Goal: Information Seeking & Learning: Find specific fact

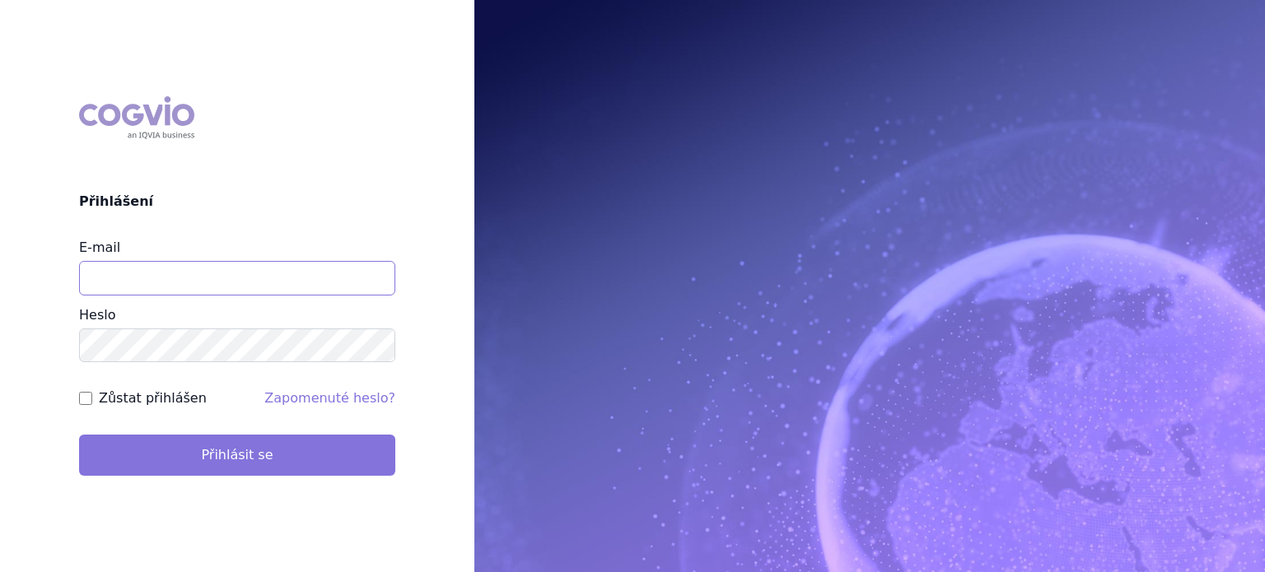
type input "[EMAIL_ADDRESS][DOMAIN_NAME]"
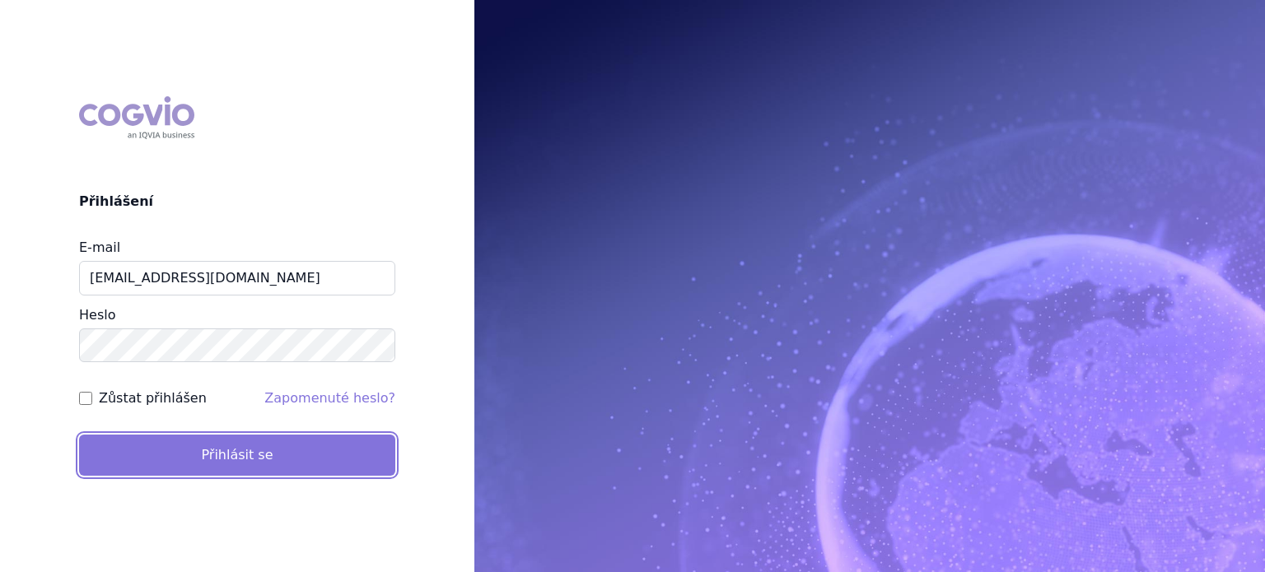
click at [227, 455] on button "Přihlásit se" at bounding box center [237, 455] width 316 height 41
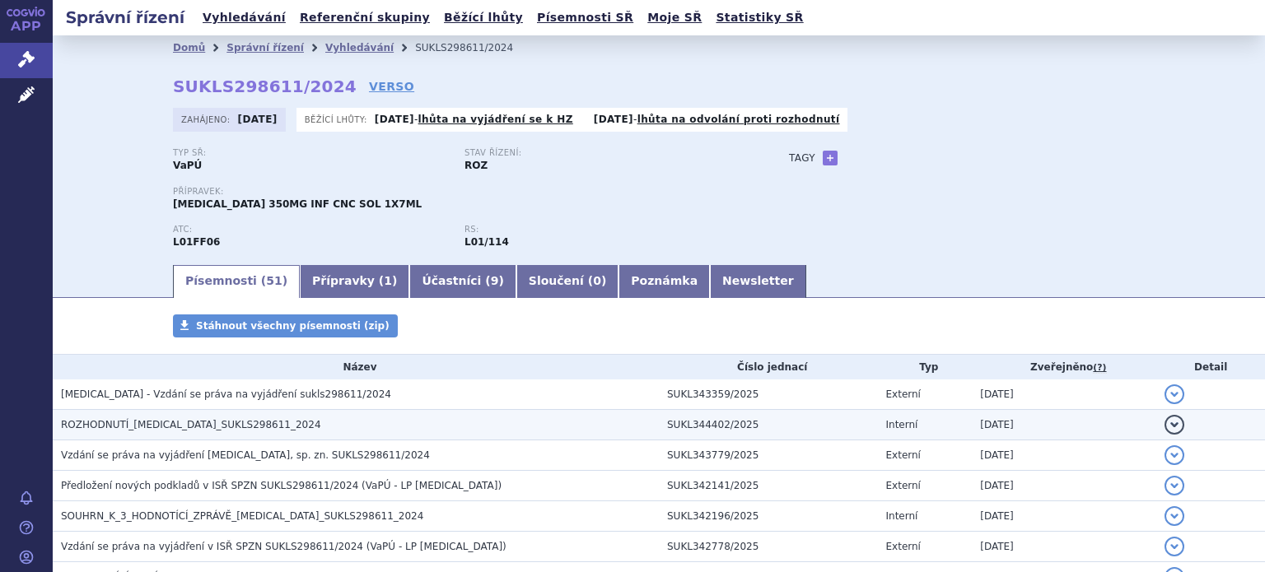
click at [181, 422] on span "ROZHODNUTÍ_LIBTAYO_SUKLS298611_2024" at bounding box center [191, 425] width 260 height 12
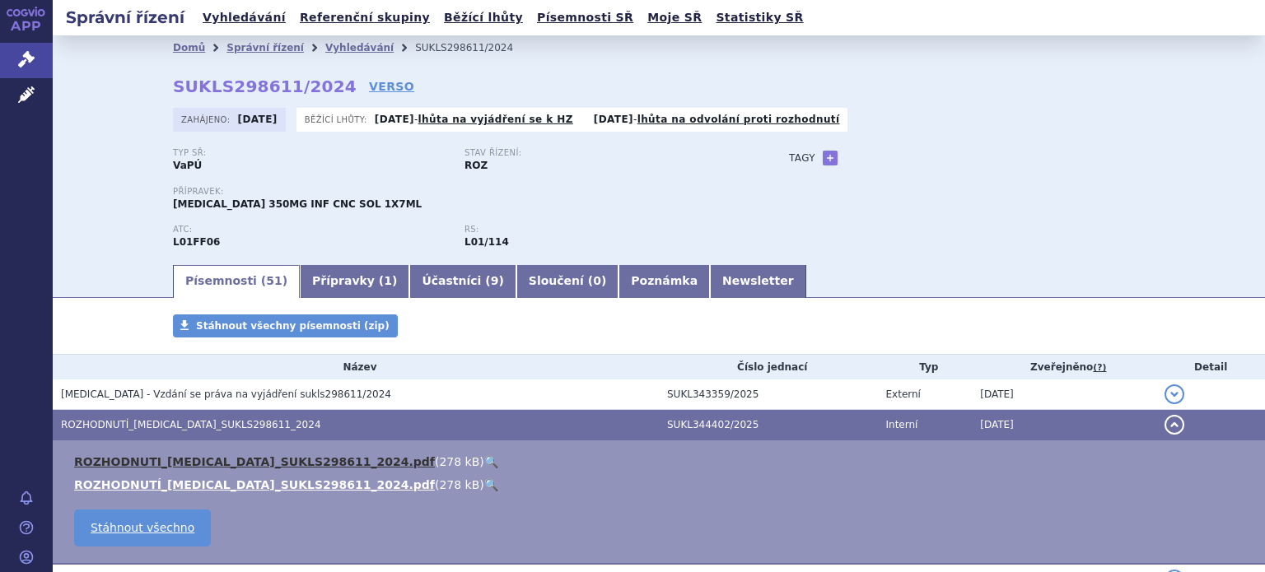
click at [186, 461] on link "ROZHODNUTI_LIBTAYO_SUKLS298611_2024.pdf" at bounding box center [254, 461] width 361 height 13
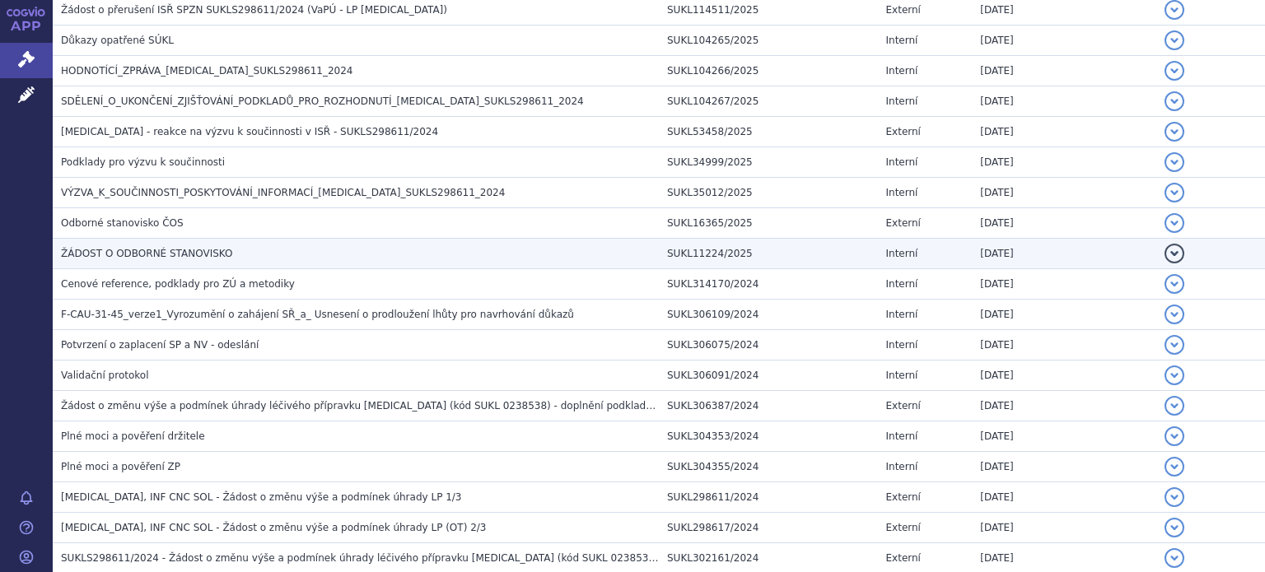
scroll to position [1411, 0]
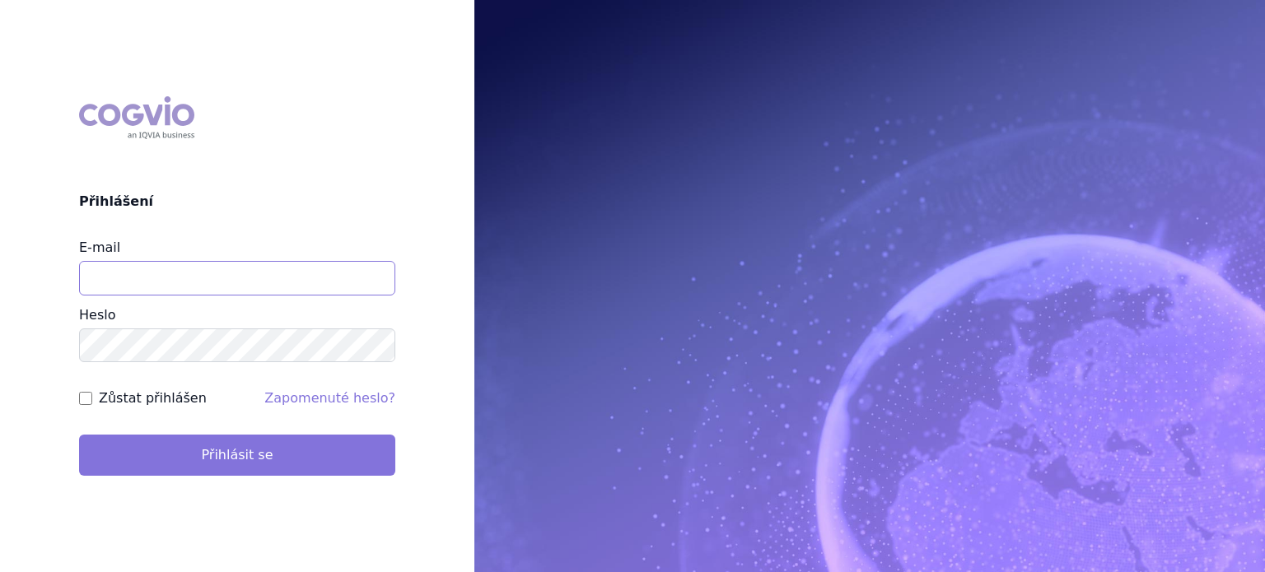
type input "[EMAIL_ADDRESS][DOMAIN_NAME]"
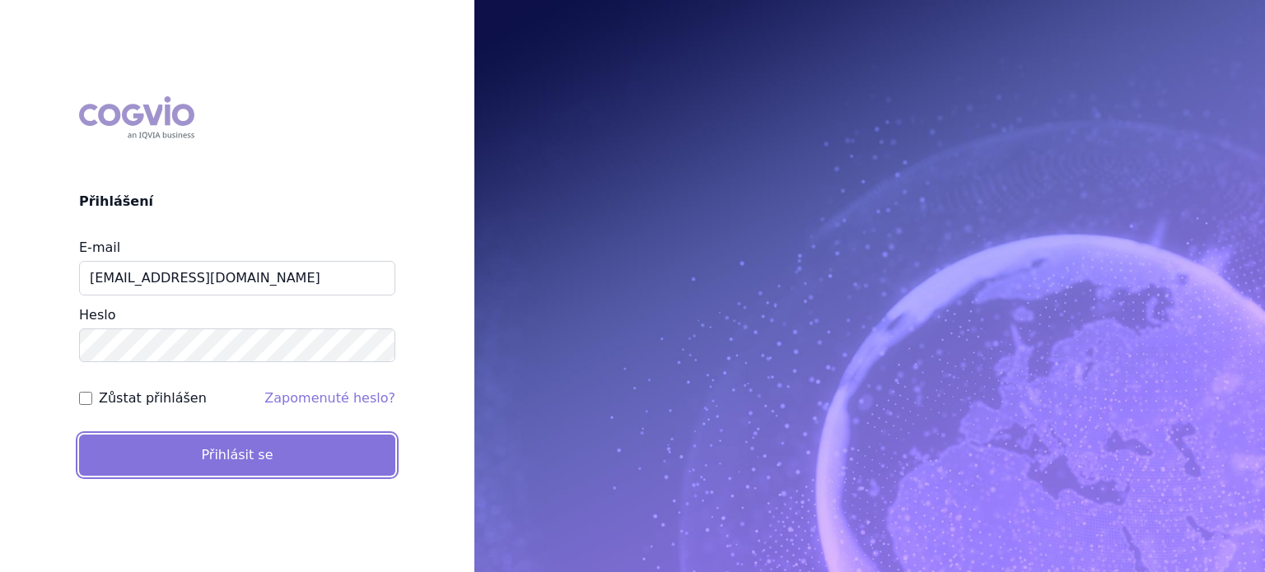
click at [249, 464] on button "Přihlásit se" at bounding box center [237, 455] width 316 height 41
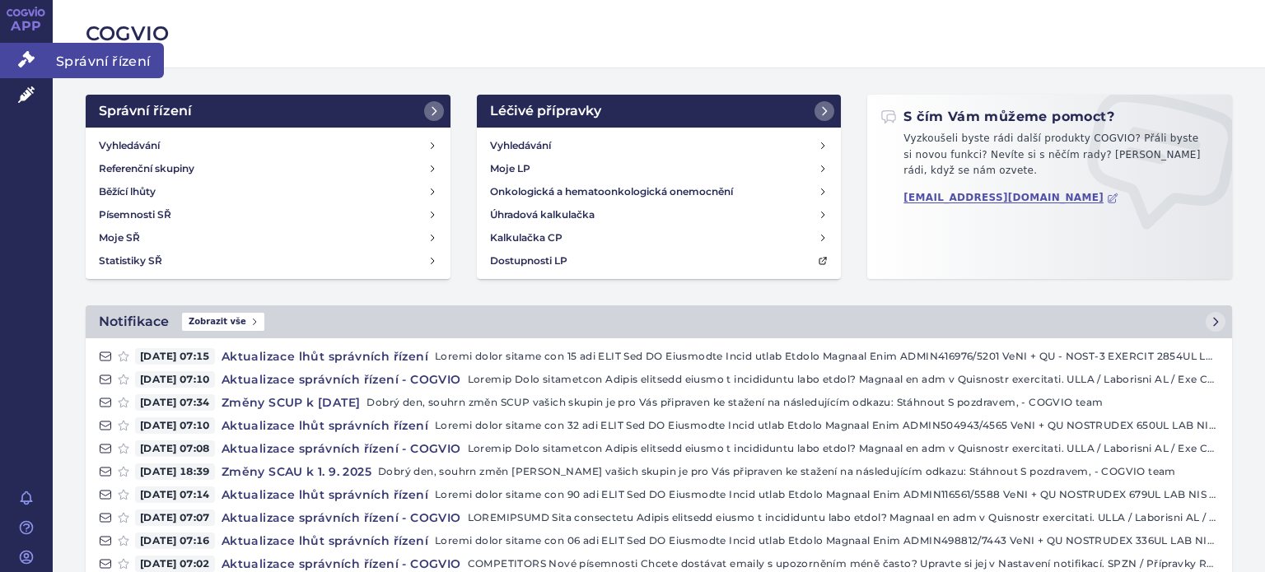
click at [73, 58] on span "Správní řízení" at bounding box center [108, 60] width 111 height 35
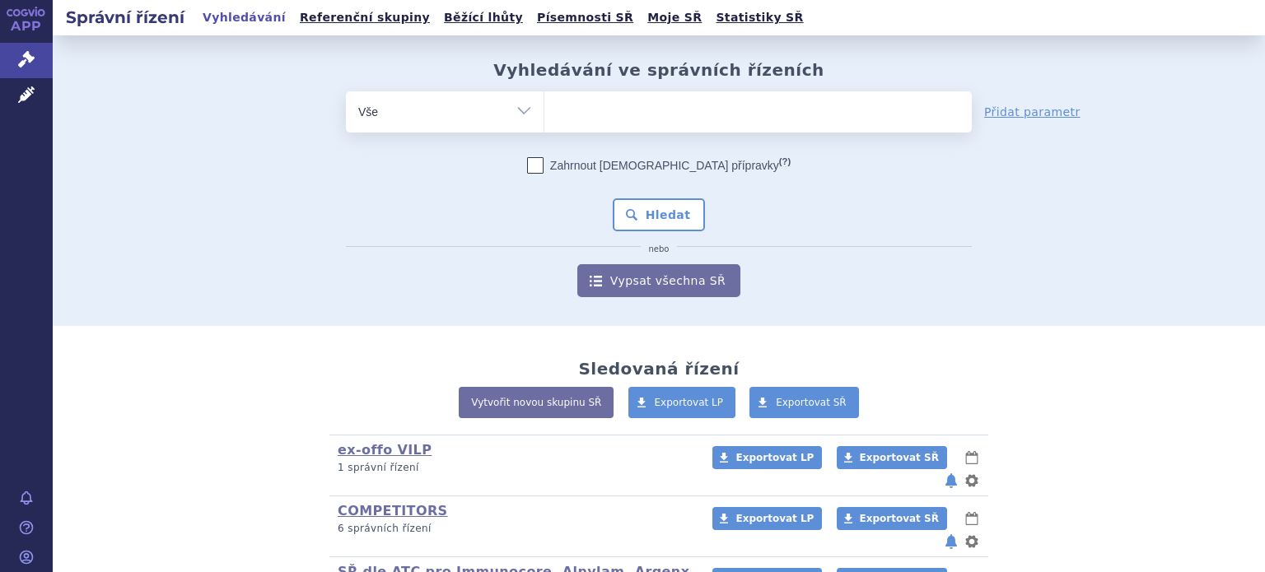
click at [525, 108] on select "Vše Spisová značka Typ SŘ Přípravek/SUKL kód Účastník/Držitel" at bounding box center [445, 109] width 198 height 37
select select "filter-product"
click at [346, 91] on select "Vše Spisová značka Typ SŘ Přípravek/SUKL kód Účastník/Držitel" at bounding box center [445, 109] width 198 height 37
click at [620, 120] on ul at bounding box center [757, 108] width 427 height 35
click at [544, 120] on select at bounding box center [543, 111] width 1 height 41
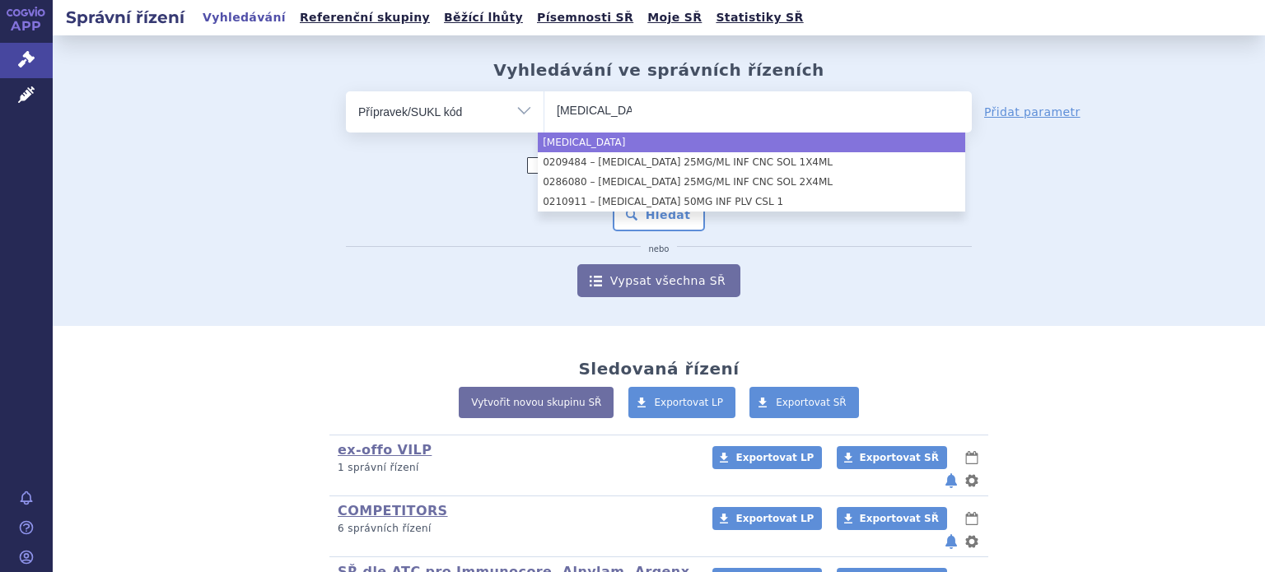
type input "keytruda"
select select "keytruda"
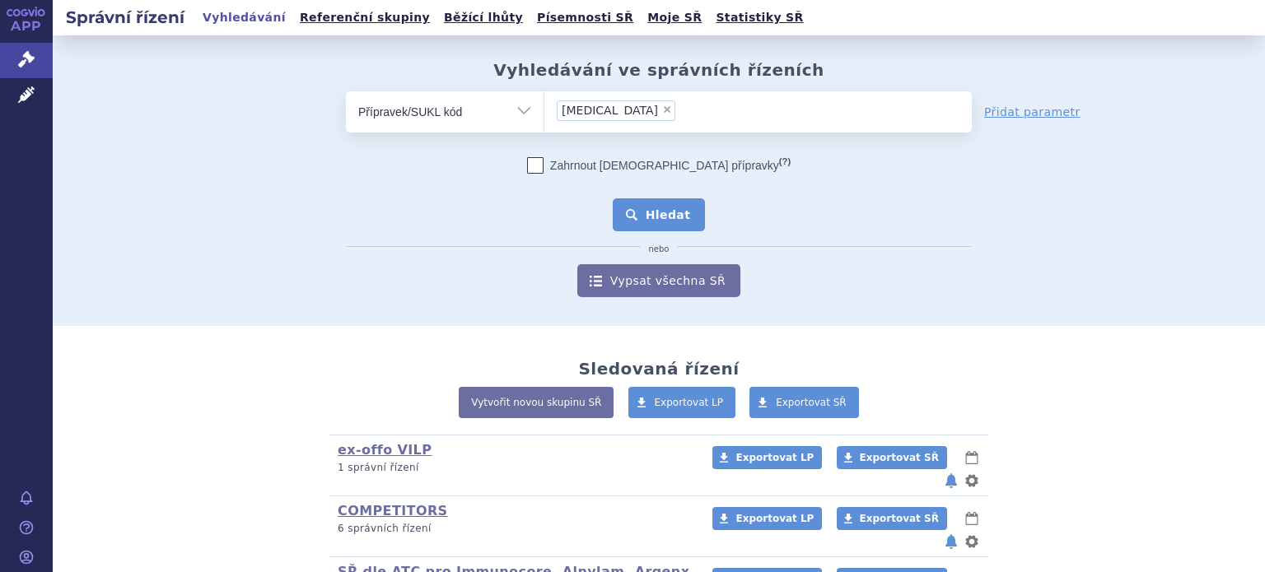
click at [639, 213] on button "Hledat" at bounding box center [659, 214] width 93 height 33
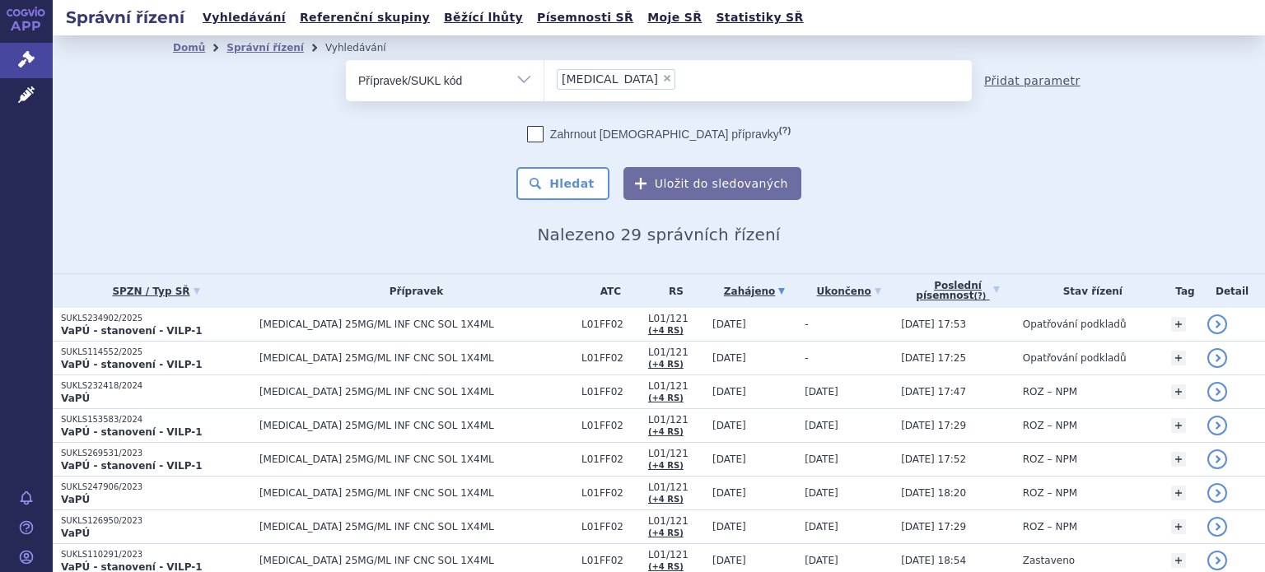
click at [998, 78] on link "Přidat parametr" at bounding box center [1032, 80] width 96 height 16
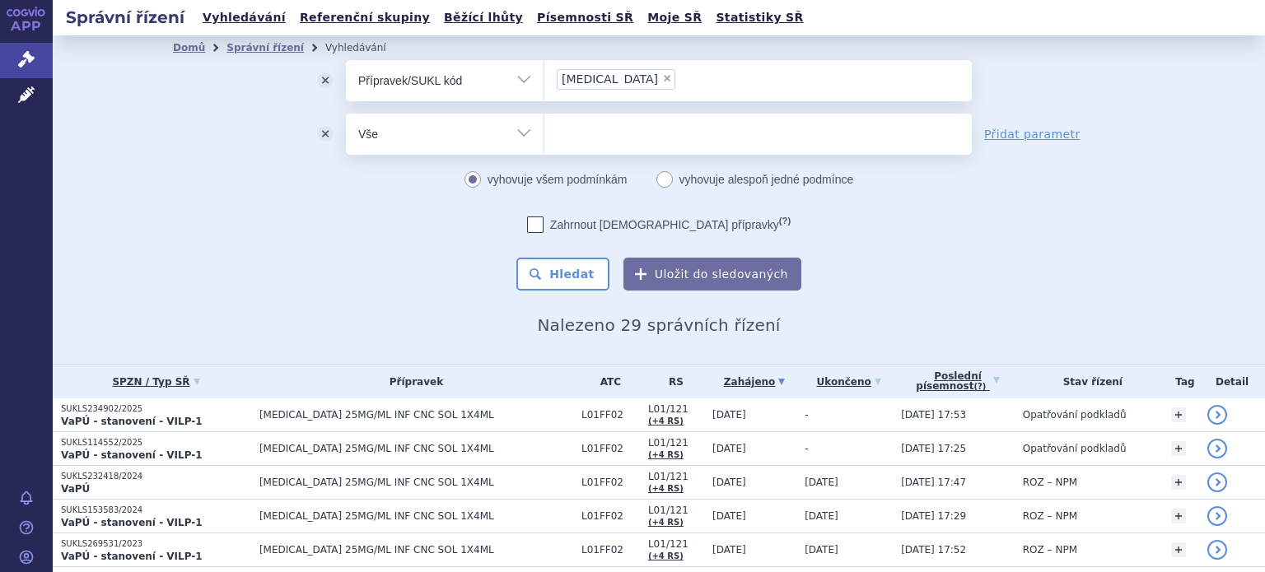
click at [508, 131] on select "Vše Spisová značka Typ SŘ Přípravek/SUKL kód Účastník/Držitel" at bounding box center [445, 132] width 198 height 37
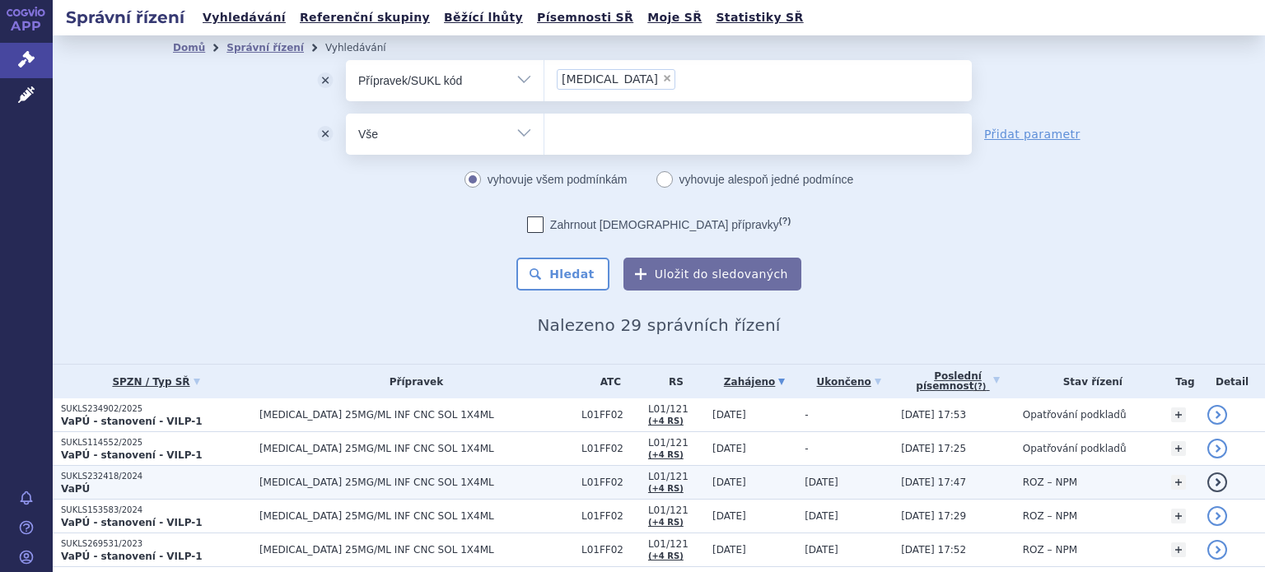
select select "filter-newsletter"
click at [346, 114] on select "Vše Spisová značka Typ SŘ Přípravek/SUKL kód Účastník/Držitel" at bounding box center [445, 132] width 198 height 37
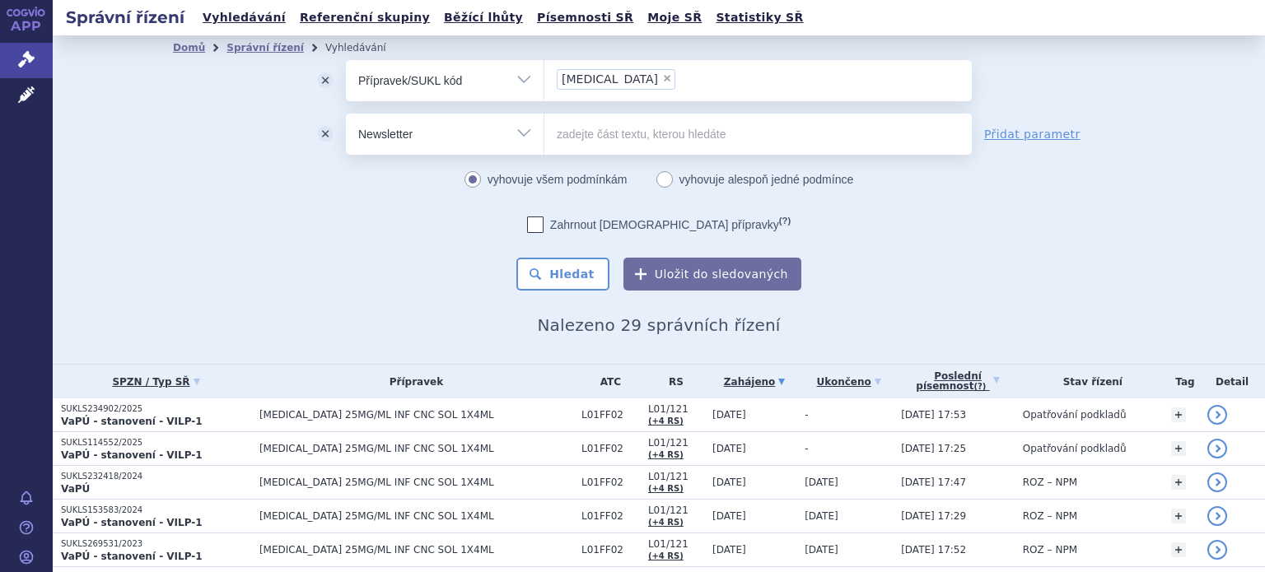
click at [588, 127] on input "text" at bounding box center [757, 134] width 427 height 41
type input "vzdání se"
click at [516, 258] on button "Hledat" at bounding box center [562, 274] width 93 height 33
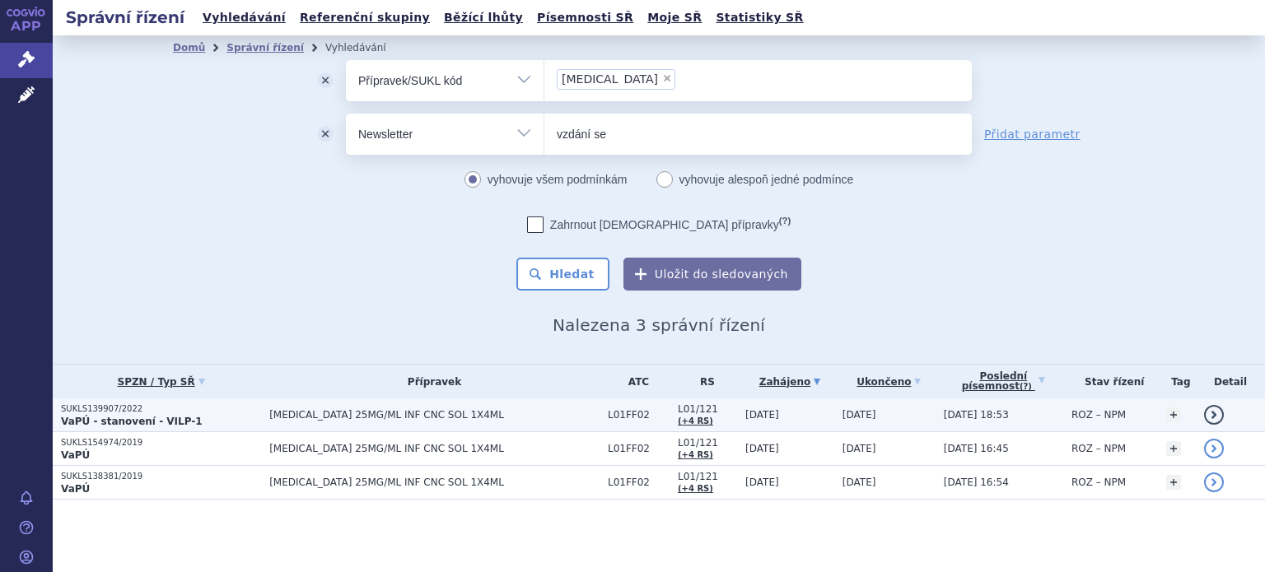
click at [357, 420] on span "[MEDICAL_DATA] 25MG/ML INF CNC SOL 1X4ML" at bounding box center [434, 415] width 330 height 12
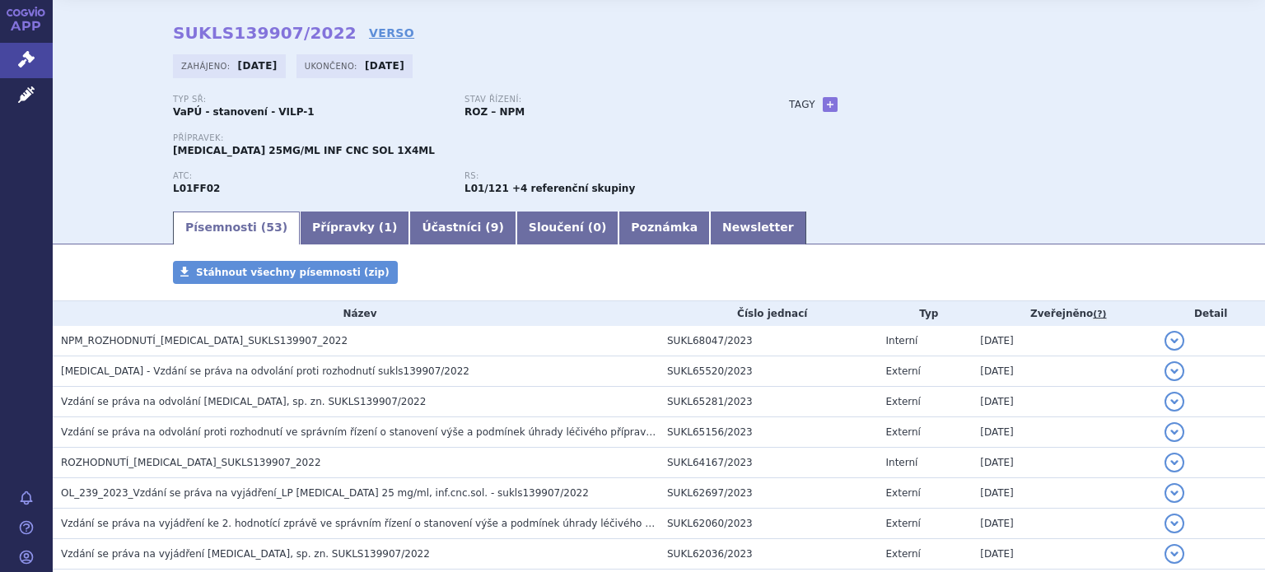
scroll to position [82, 0]
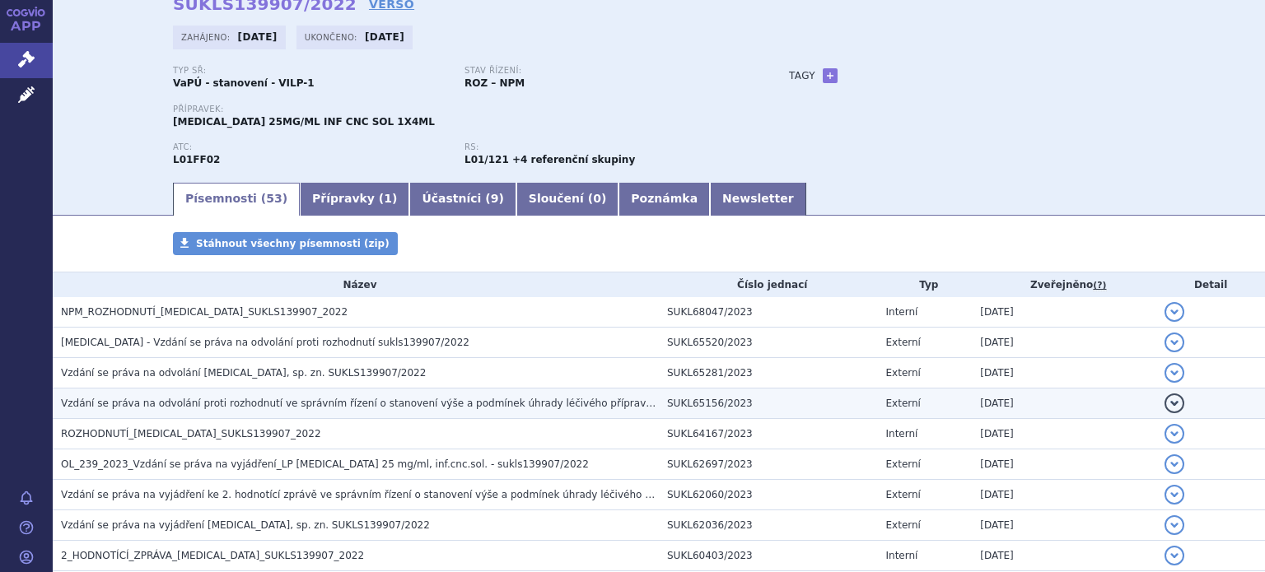
click at [184, 400] on span "Vzdání se práva na odvolání proti rozhodnutí ve správním řízení o stanovení výš…" at bounding box center [452, 404] width 783 height 12
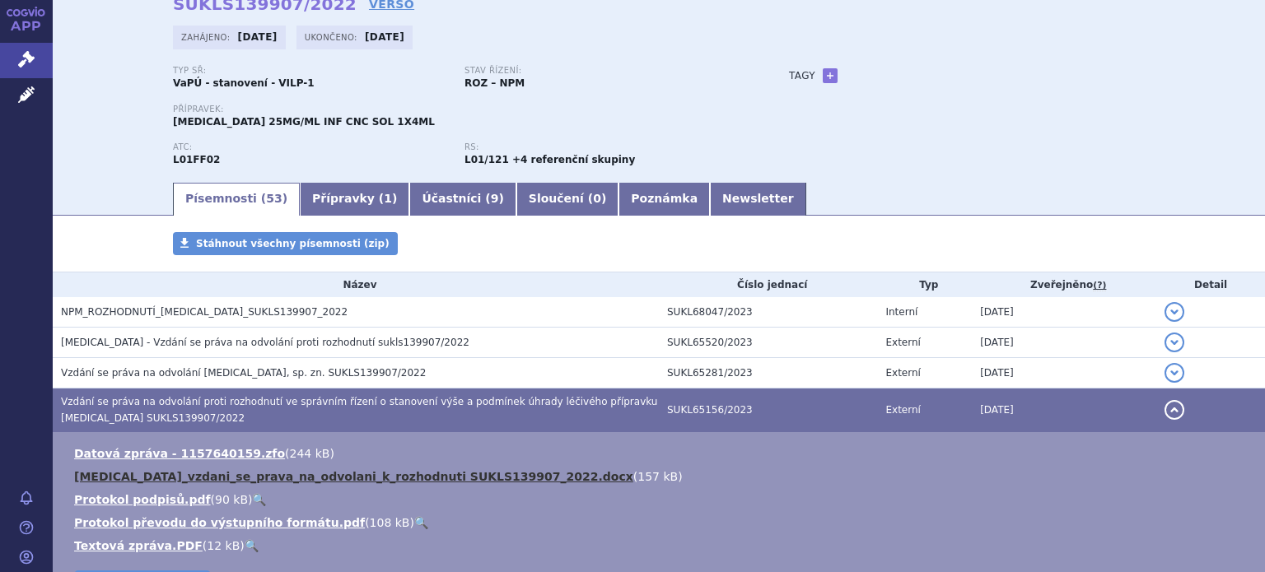
click at [203, 477] on link "KEYTRUDA_vzdani_se_prava_na_odvolani_k_rozhodnuti SUKLS139907_2022.docx" at bounding box center [353, 476] width 559 height 13
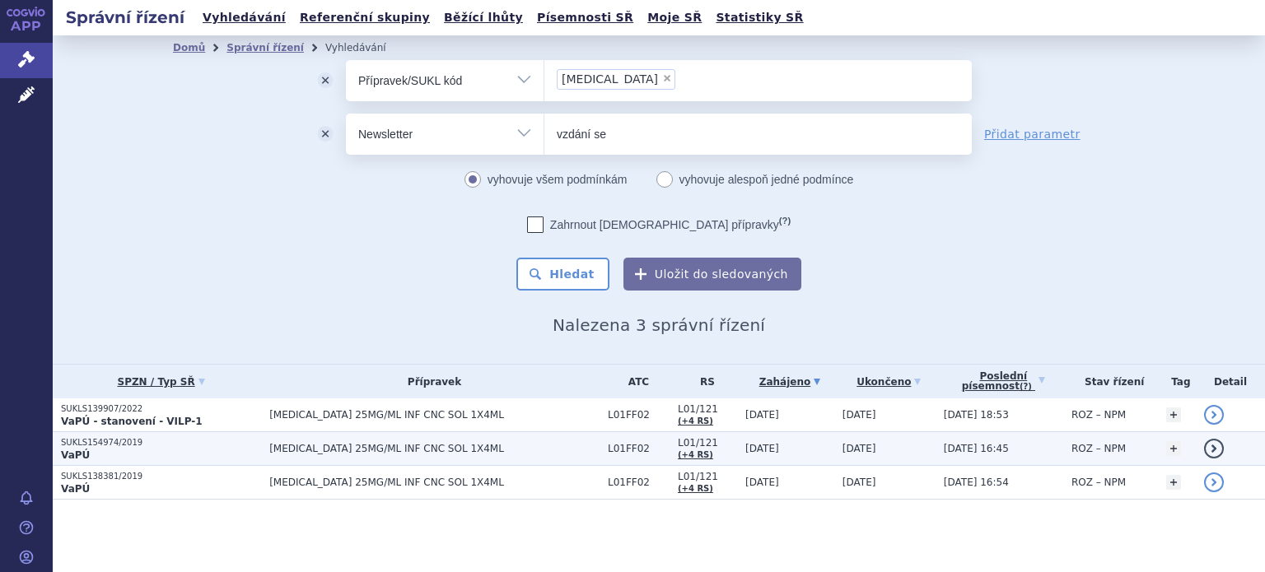
click at [392, 452] on span "[MEDICAL_DATA] 25MG/ML INF CNC SOL 1X4ML" at bounding box center [434, 449] width 330 height 12
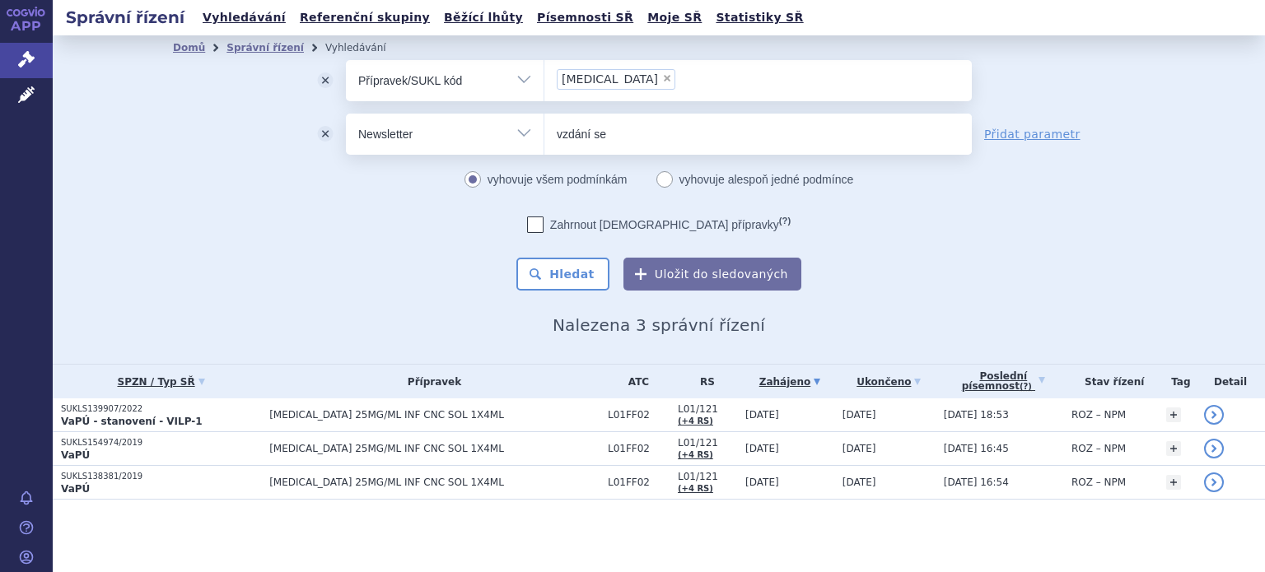
click at [325, 134] on button "odstranit" at bounding box center [325, 134] width 41 height 41
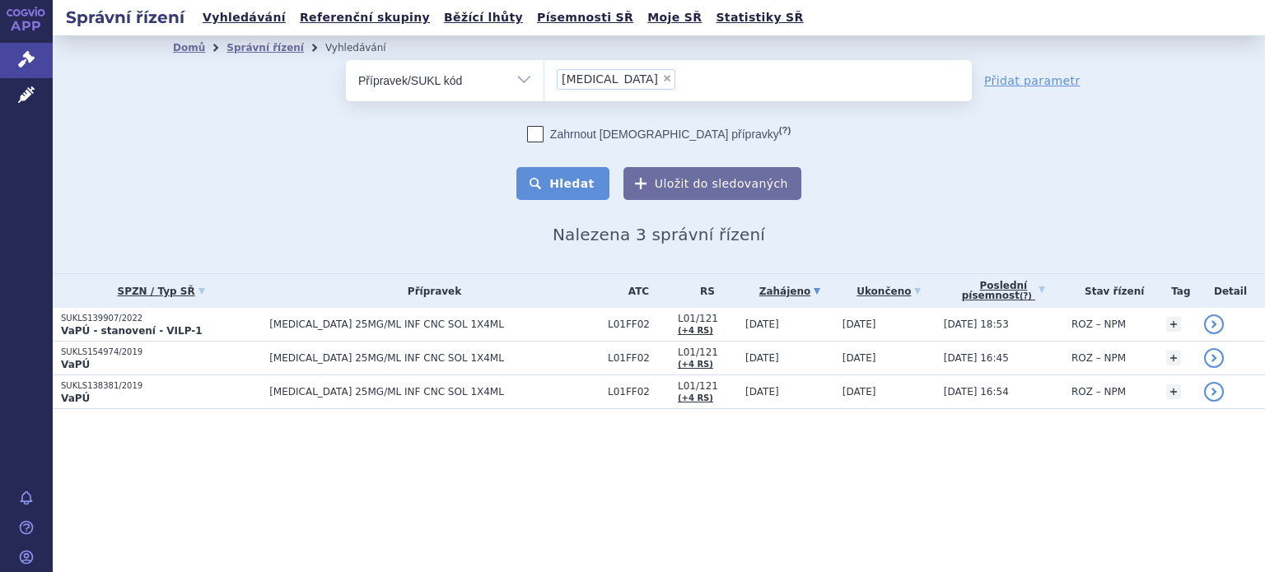
click at [581, 188] on button "Hledat" at bounding box center [562, 183] width 93 height 33
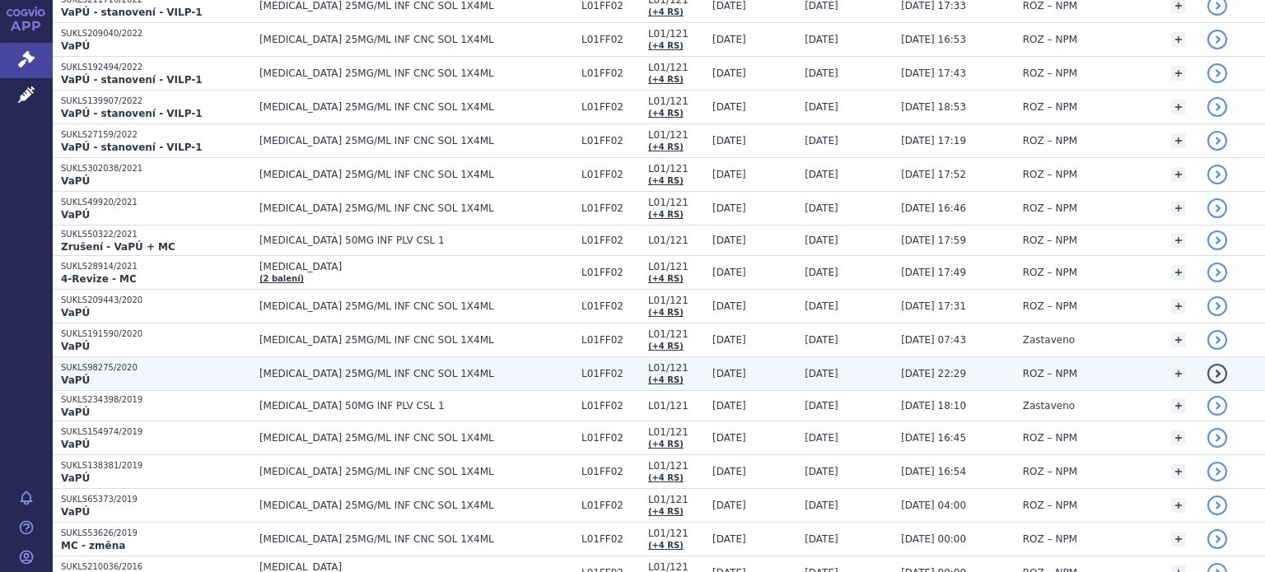
scroll to position [659, 0]
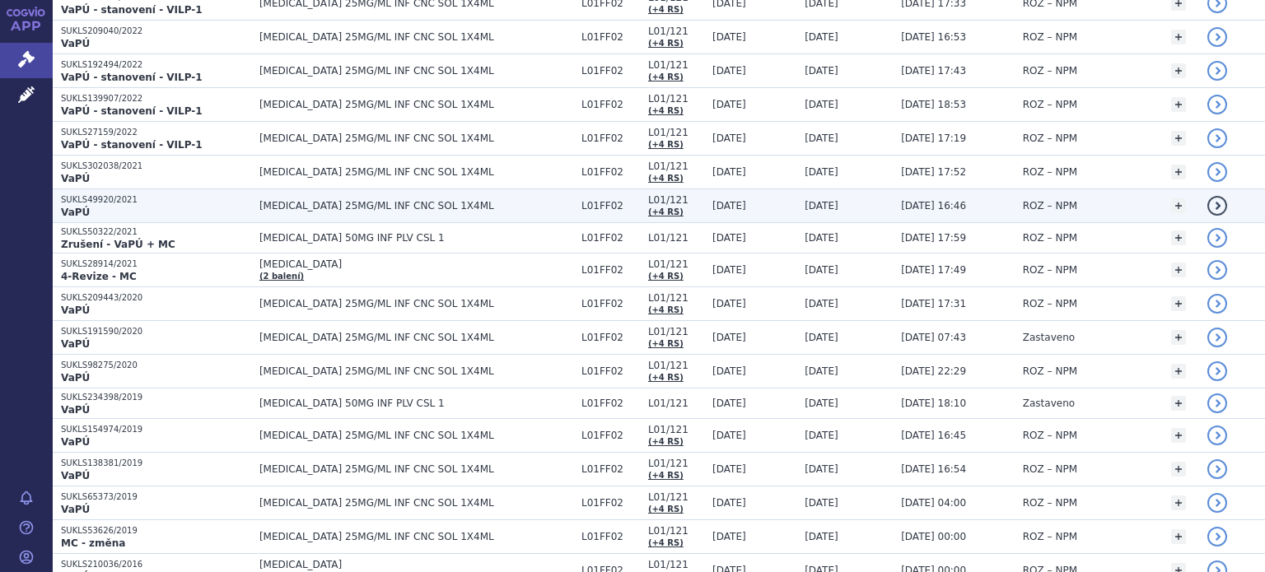
click at [316, 203] on span "[MEDICAL_DATA] 25MG/ML INF CNC SOL 1X4ML" at bounding box center [416, 206] width 314 height 12
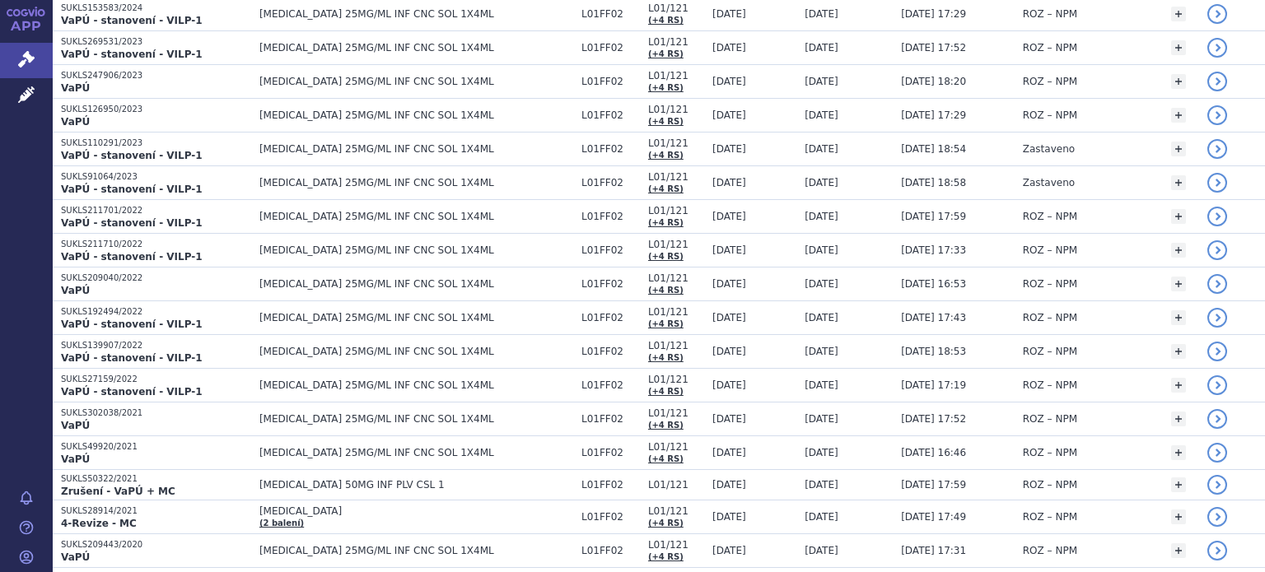
scroll to position [494, 0]
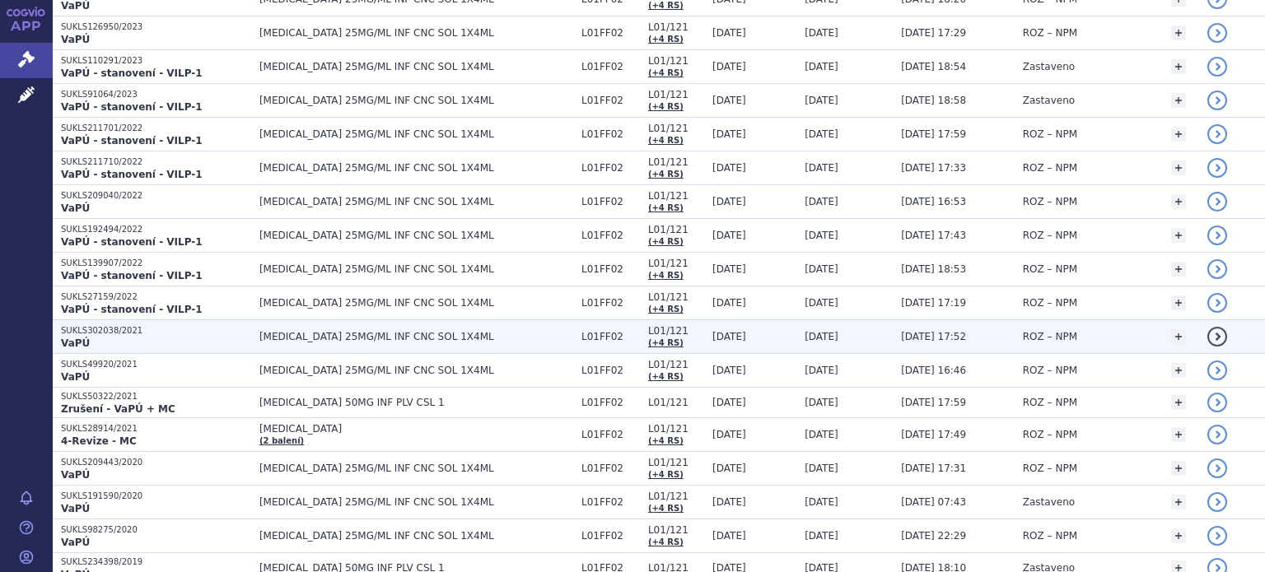
click at [343, 331] on span "[MEDICAL_DATA] 25MG/ML INF CNC SOL 1X4ML" at bounding box center [416, 337] width 314 height 12
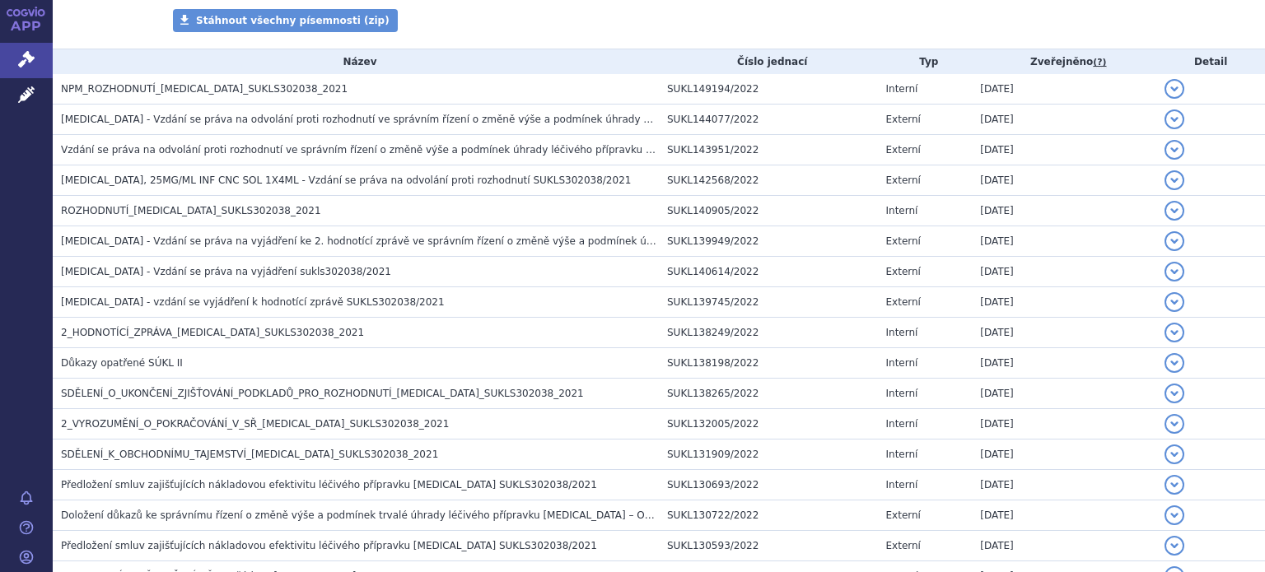
scroll to position [221, 0]
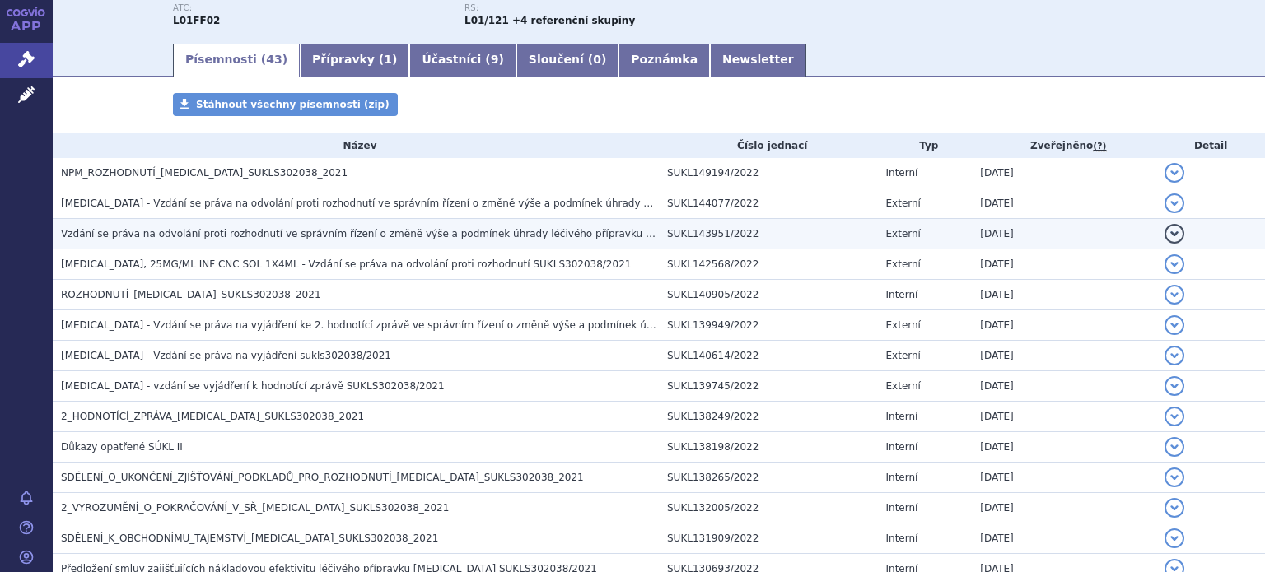
click at [333, 233] on span "Vzdání se práva na odvolání proti rozhodnutí ve správním řízení o změně výše a …" at bounding box center [445, 234] width 768 height 12
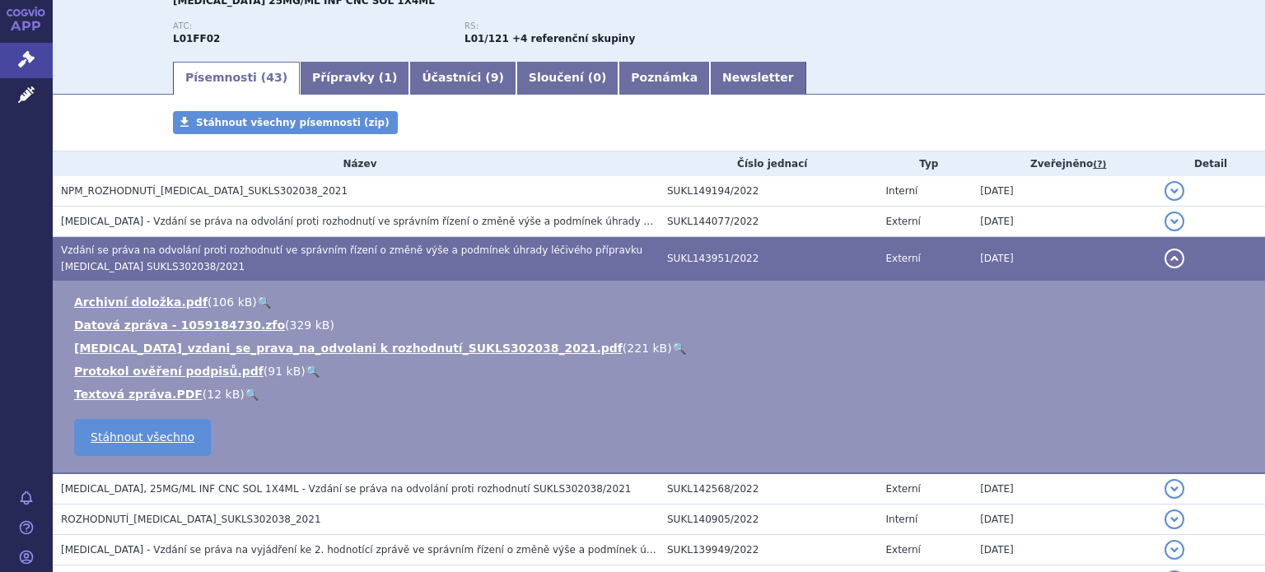
scroll to position [165, 0]
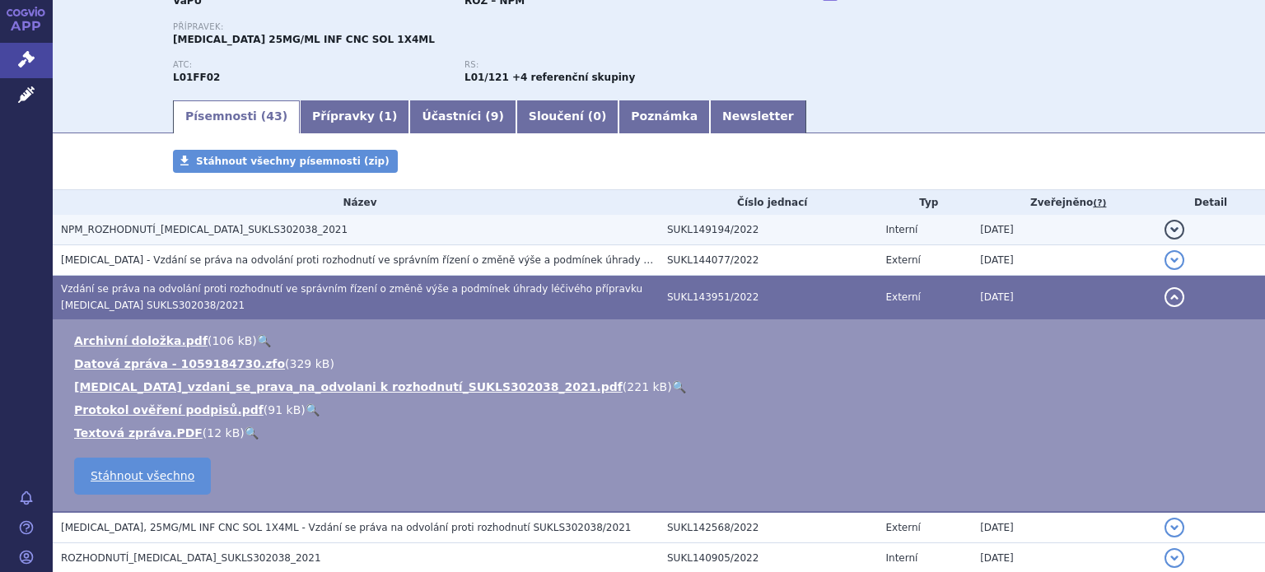
click at [164, 231] on span "NPM_ROZHODNUTÍ_[MEDICAL_DATA]_SUKLS302038_2021" at bounding box center [204, 230] width 287 height 12
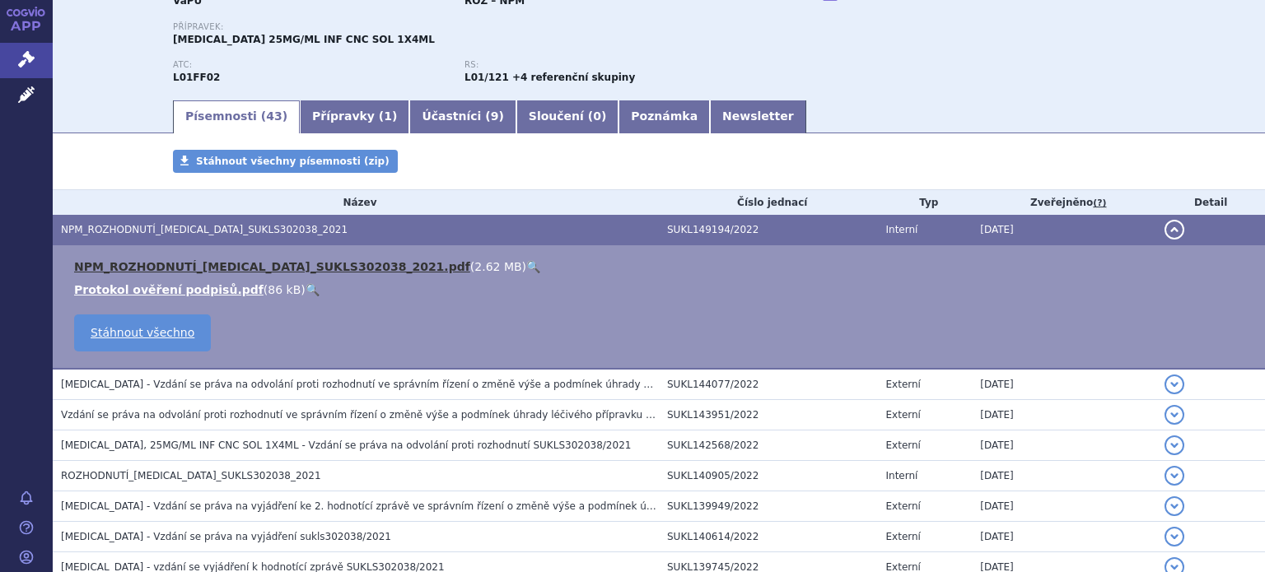
click at [275, 263] on link "NPM_ROZHODNUTÍ_[MEDICAL_DATA]_SUKLS302038_2021.pdf" at bounding box center [272, 266] width 396 height 13
